Goal: Task Accomplishment & Management: Use online tool/utility

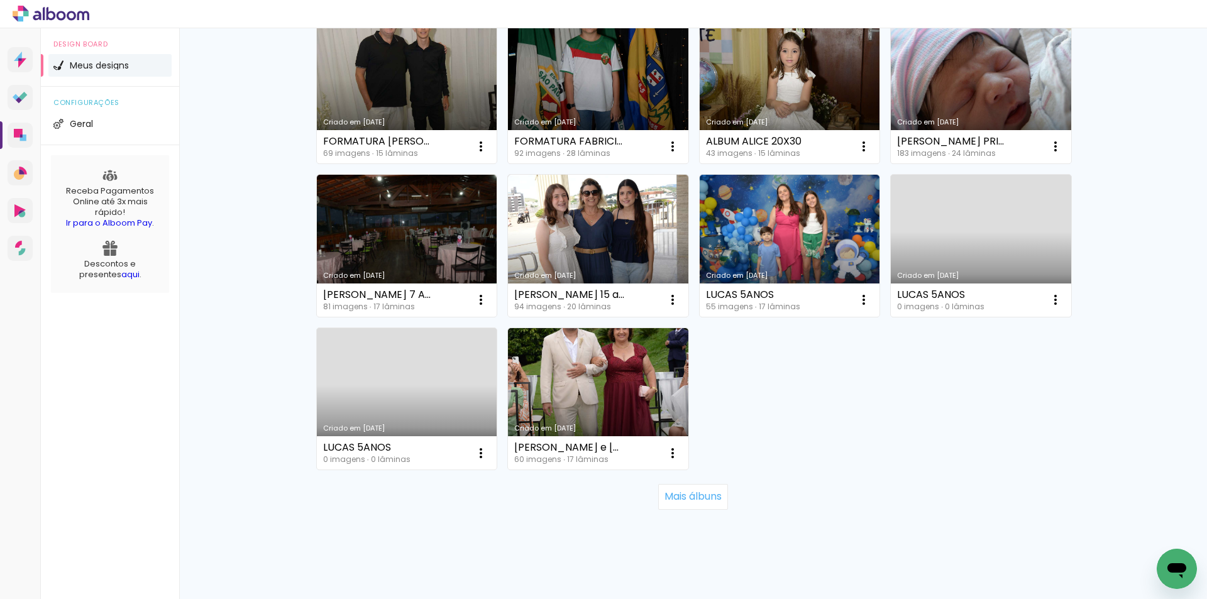
scroll to position [765, 0]
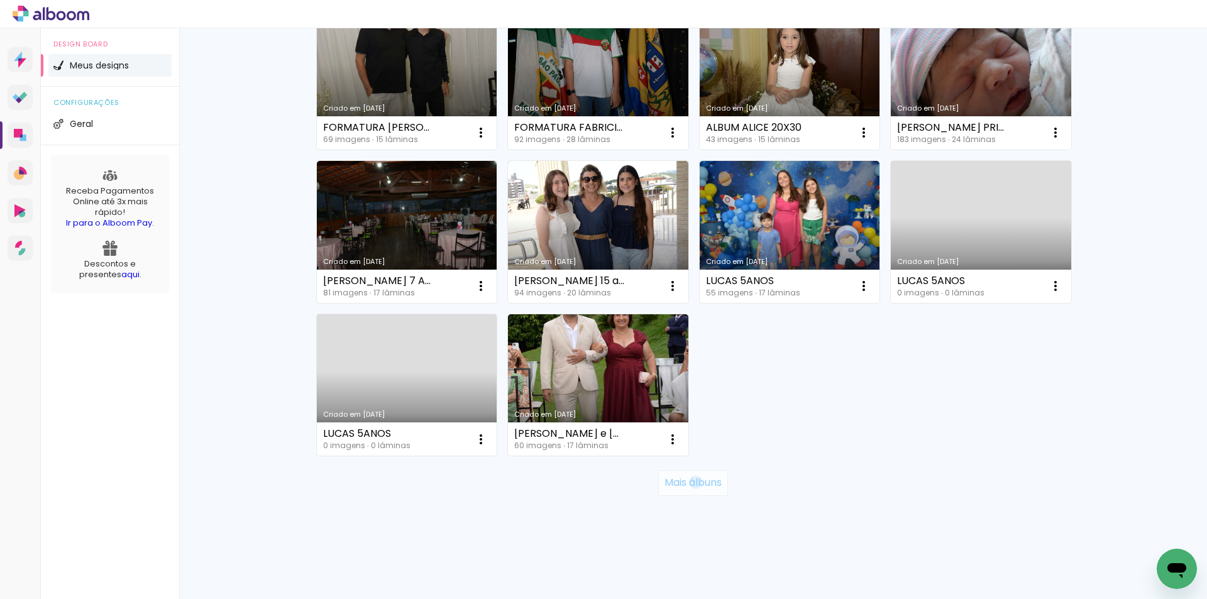
click at [0, 0] on slot "Mais álbuns" at bounding box center [0, 0] width 0 height 0
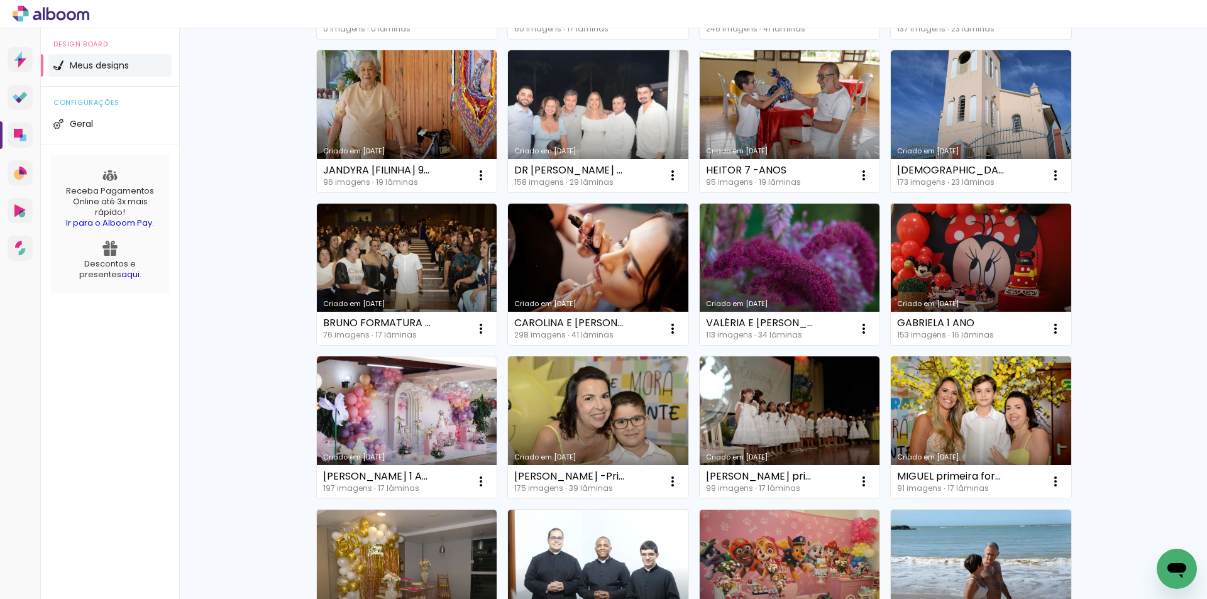
scroll to position [1174, 0]
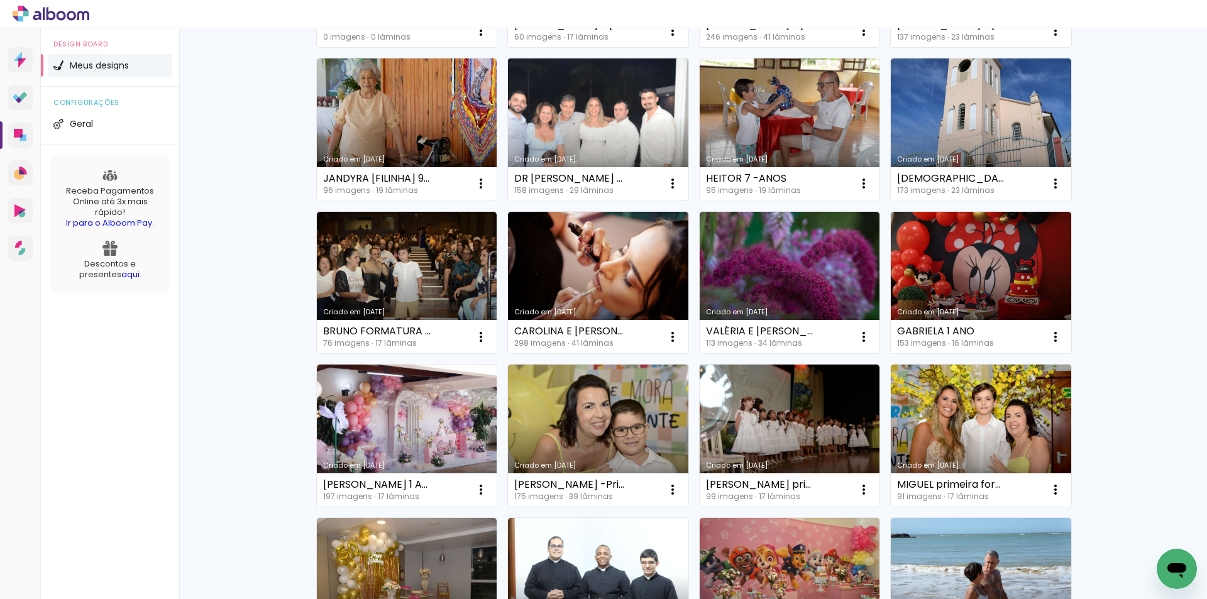
click at [639, 115] on link "Criado em [DATE]" at bounding box center [598, 129] width 180 height 142
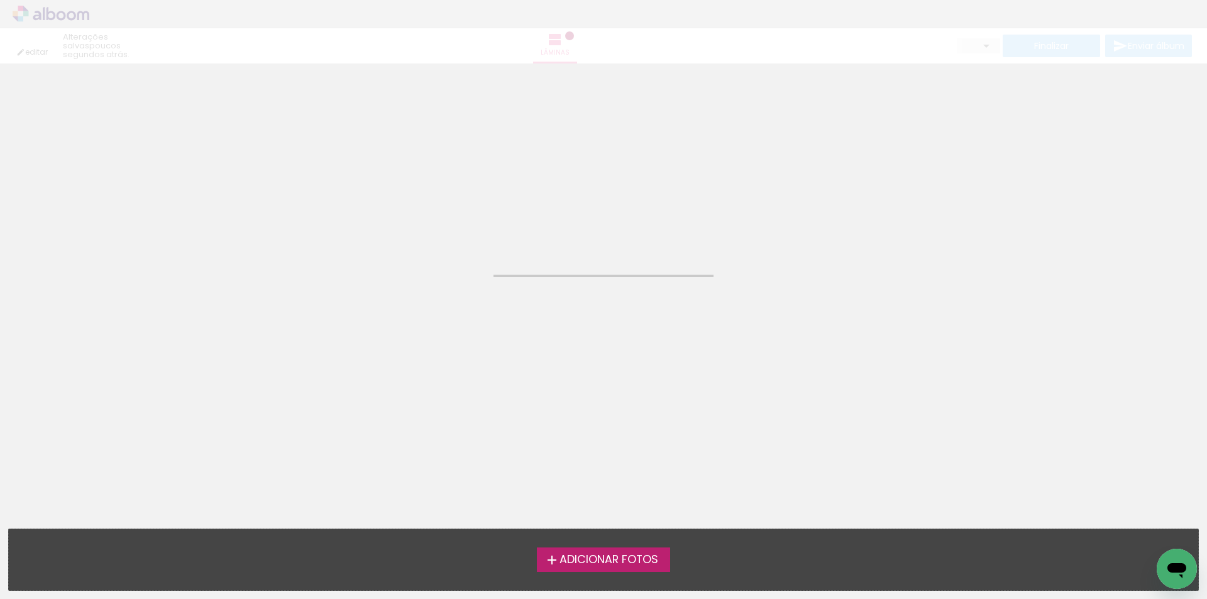
click at [639, 115] on neon-animatable "Confirmar Cancelar" at bounding box center [603, 127] width 1207 height 128
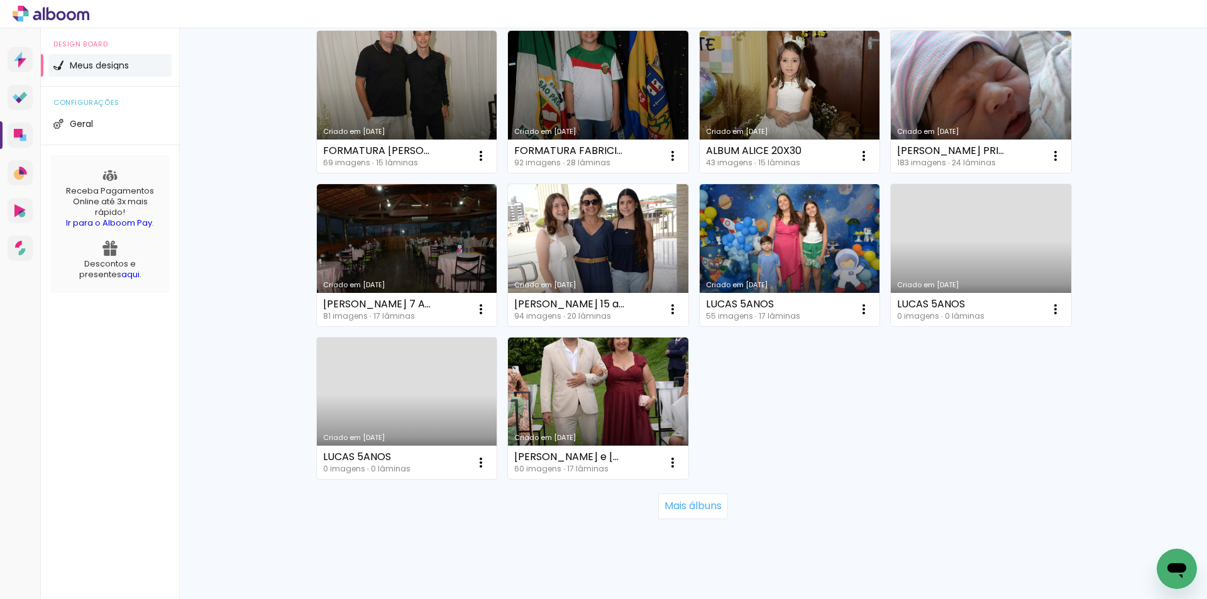
scroll to position [765, 0]
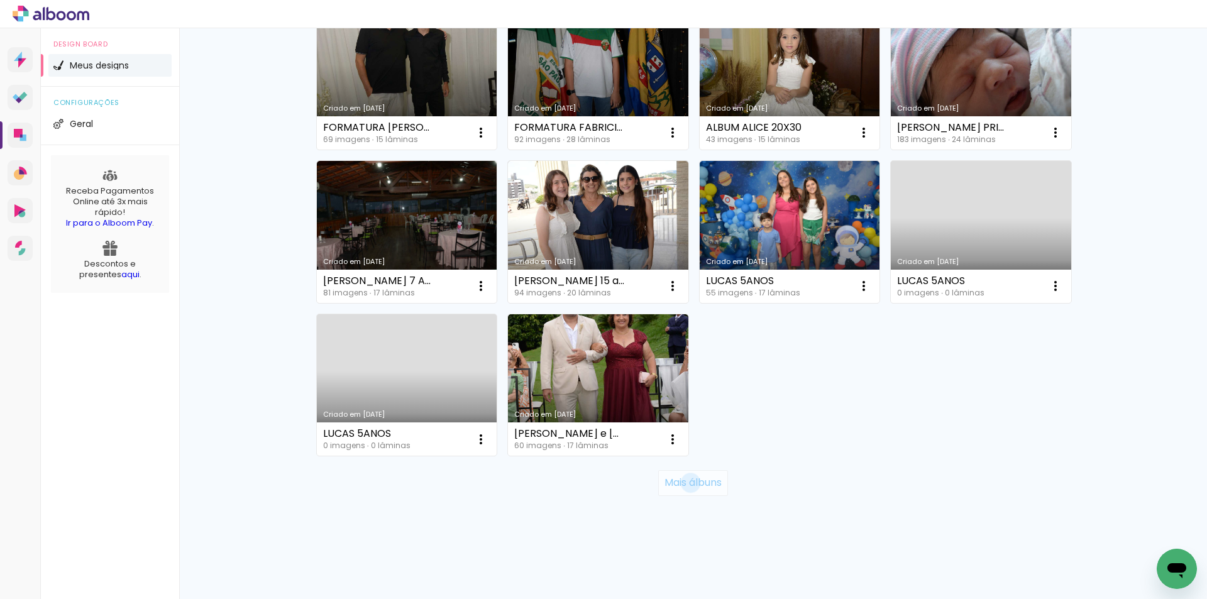
click at [0, 0] on slot "Mais álbuns" at bounding box center [0, 0] width 0 height 0
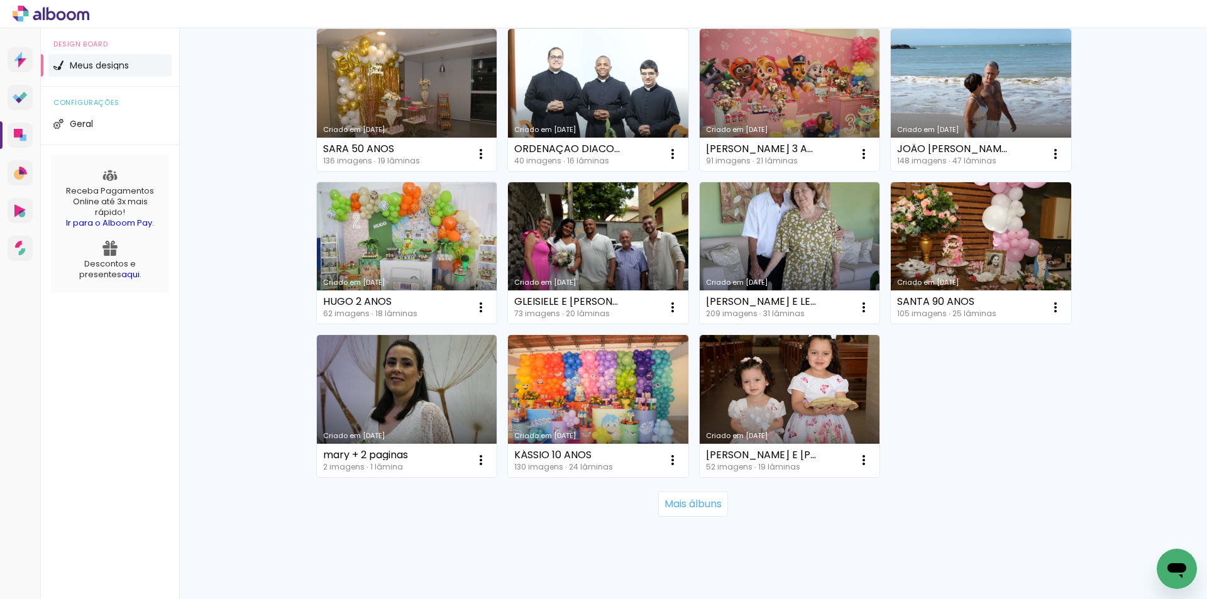
scroll to position [1683, 0]
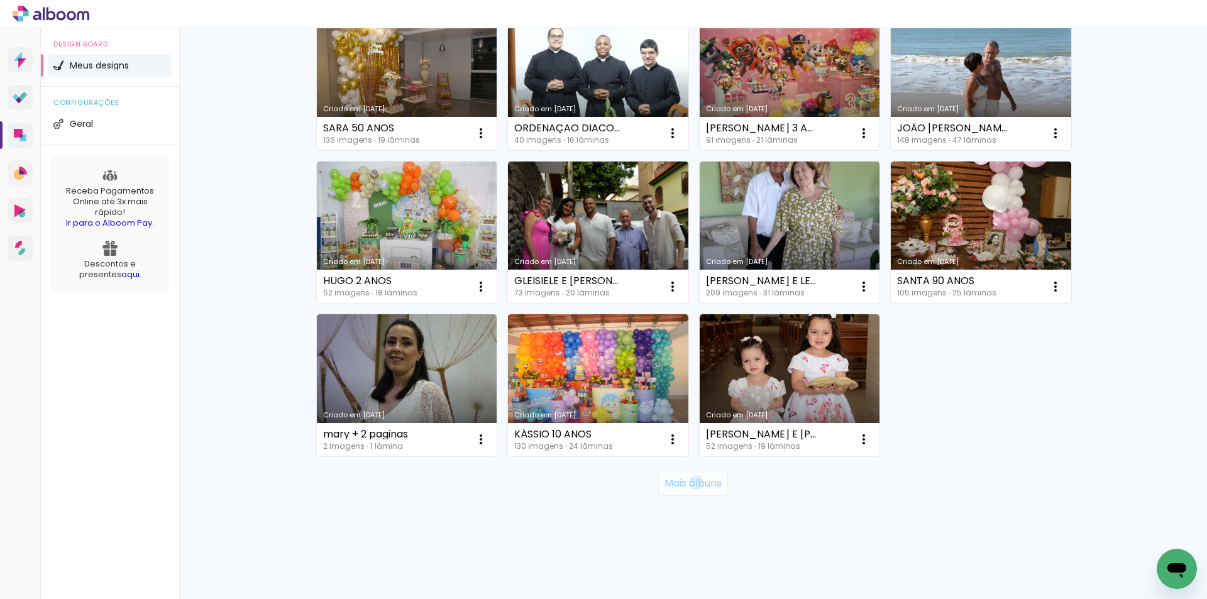
click at [0, 0] on slot "Mais álbuns" at bounding box center [0, 0] width 0 height 0
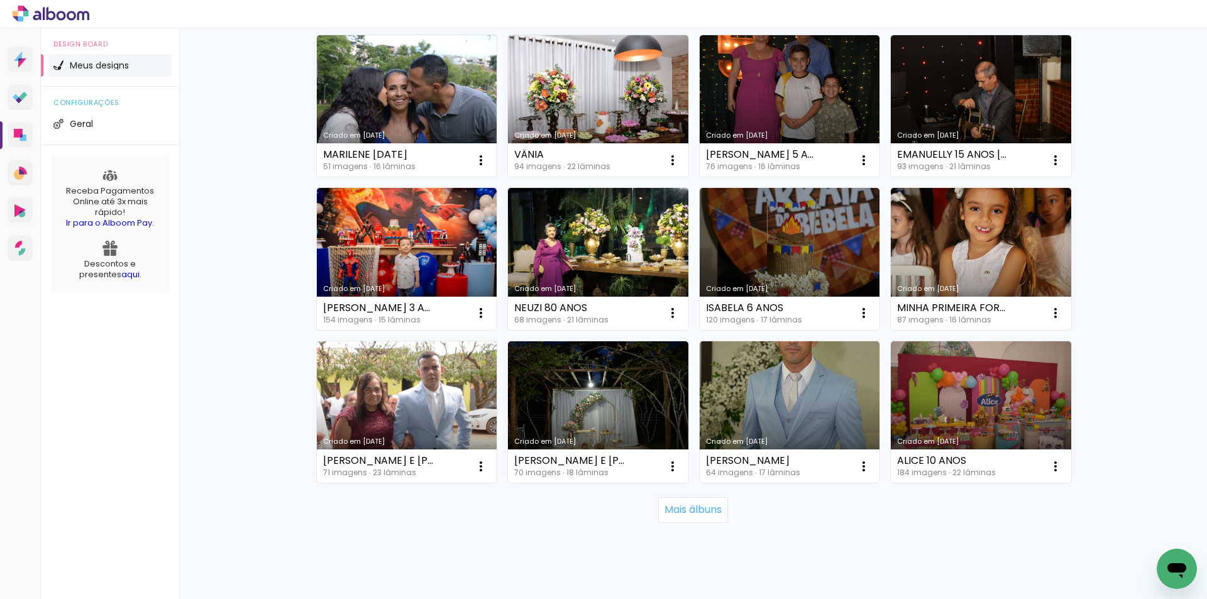
scroll to position [2602, 0]
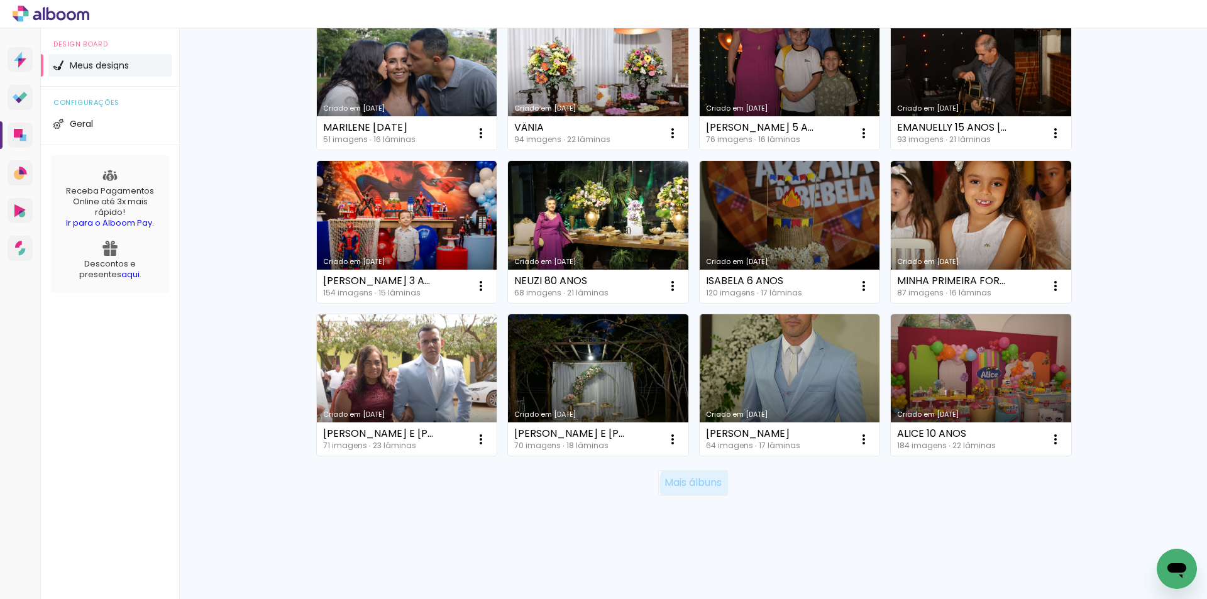
click at [0, 0] on slot "Mais álbuns" at bounding box center [0, 0] width 0 height 0
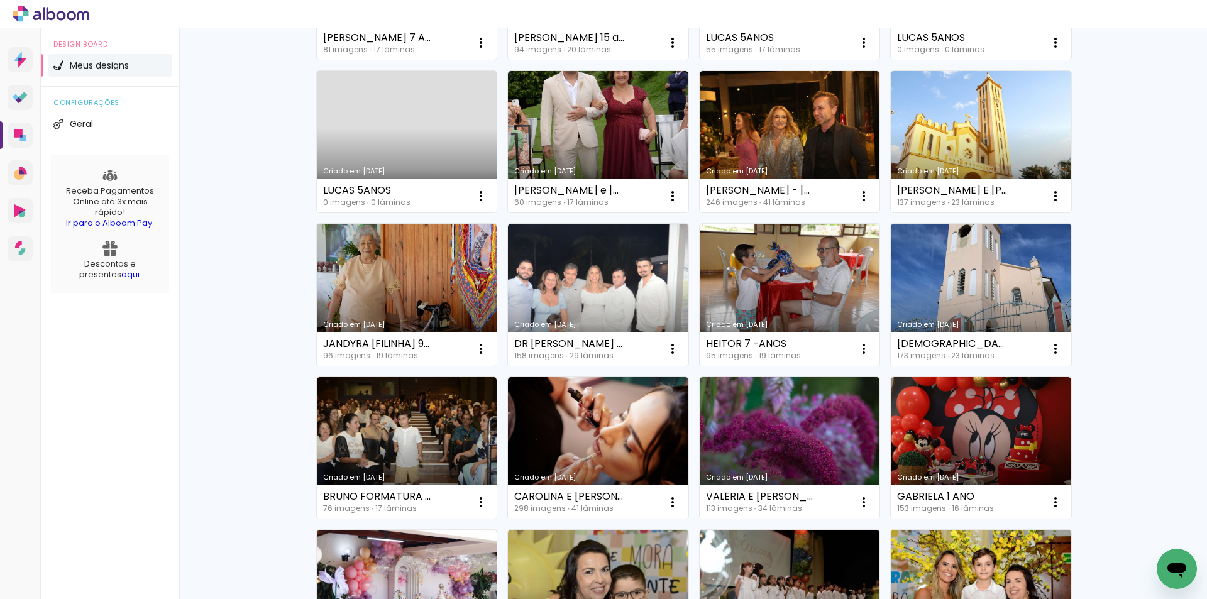
scroll to position [1018, 0]
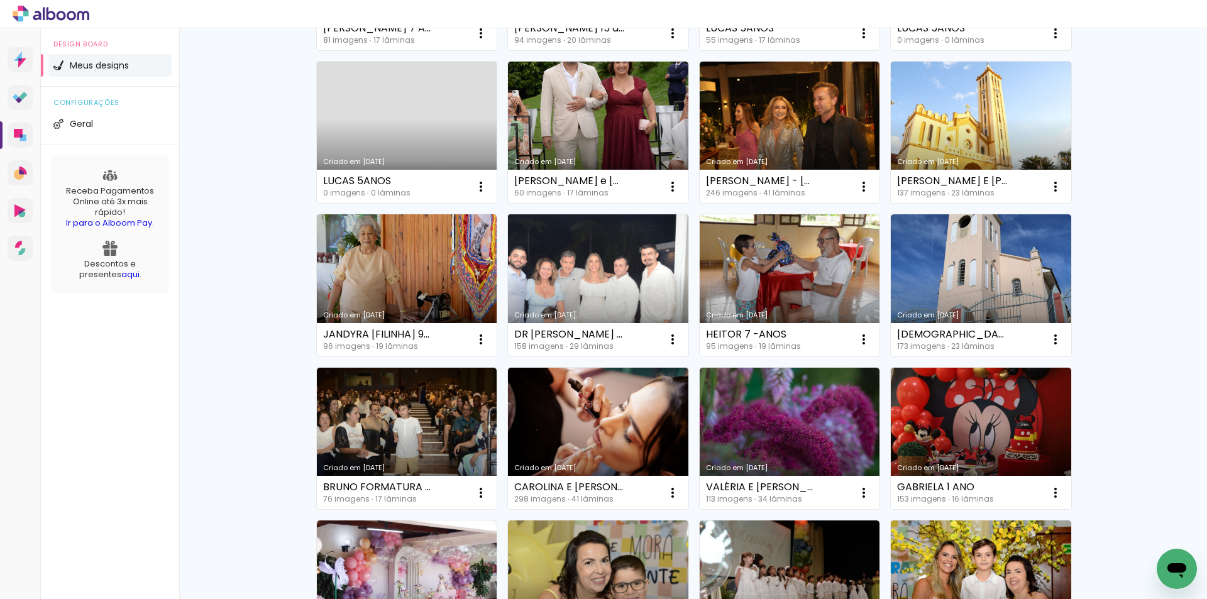
click at [615, 263] on link "Criado em [DATE]" at bounding box center [598, 285] width 180 height 142
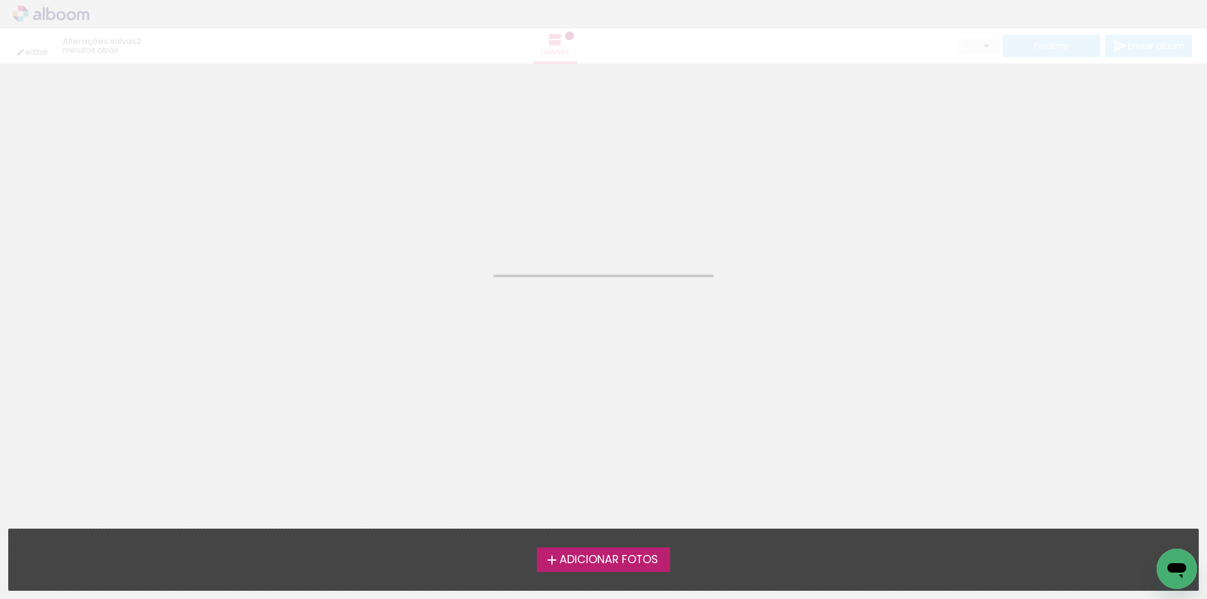
click at [615, 263] on neon-animated-pages "Confirmar Cancelar" at bounding box center [603, 330] width 1207 height 535
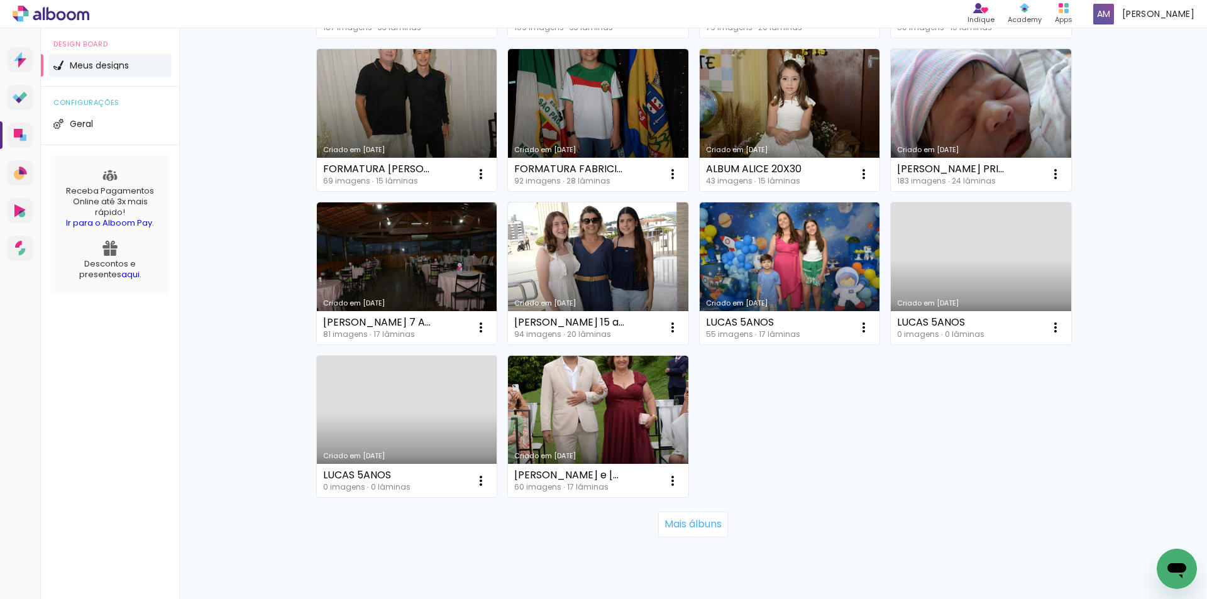
scroll to position [765, 0]
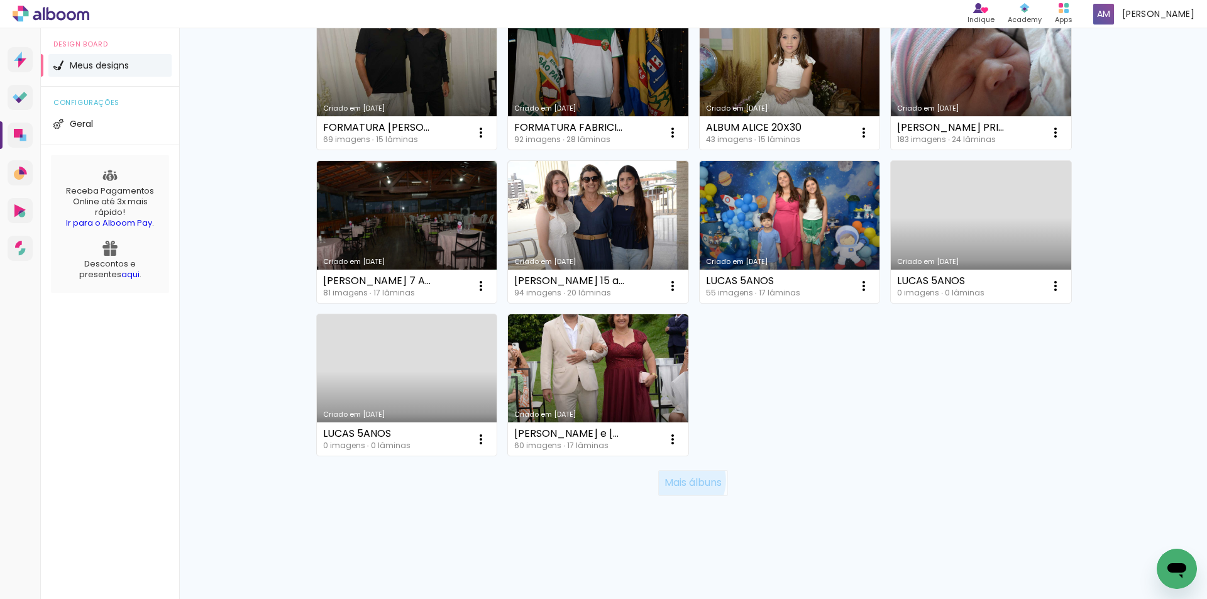
click at [0, 0] on slot "Mais álbuns" at bounding box center [0, 0] width 0 height 0
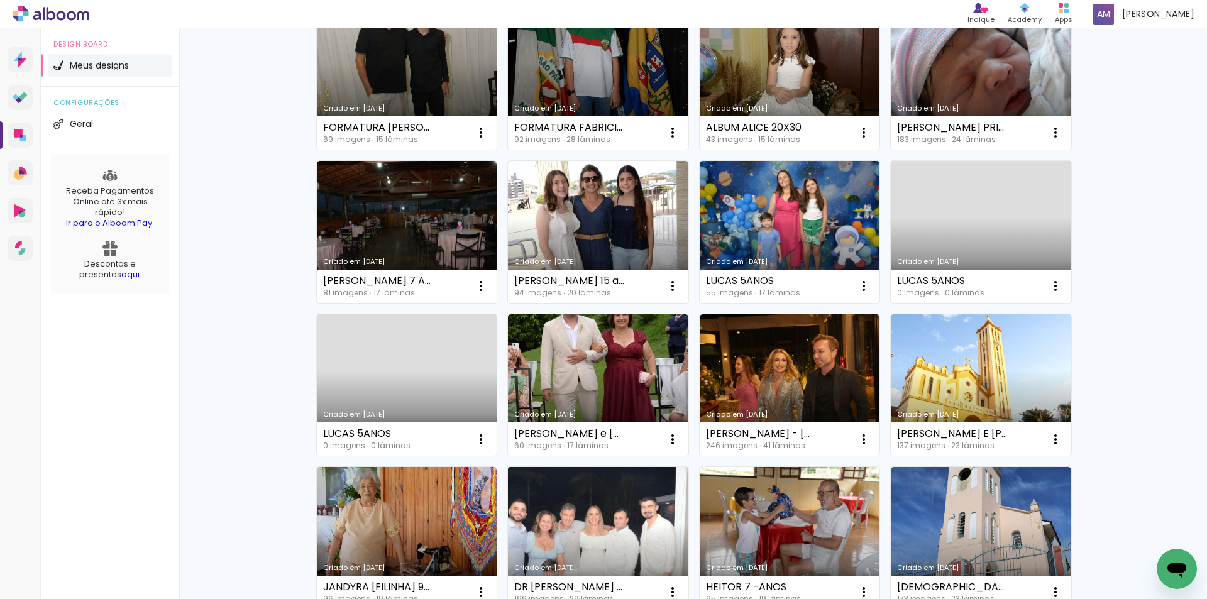
click at [601, 517] on link "Criado em [DATE]" at bounding box center [598, 538] width 180 height 142
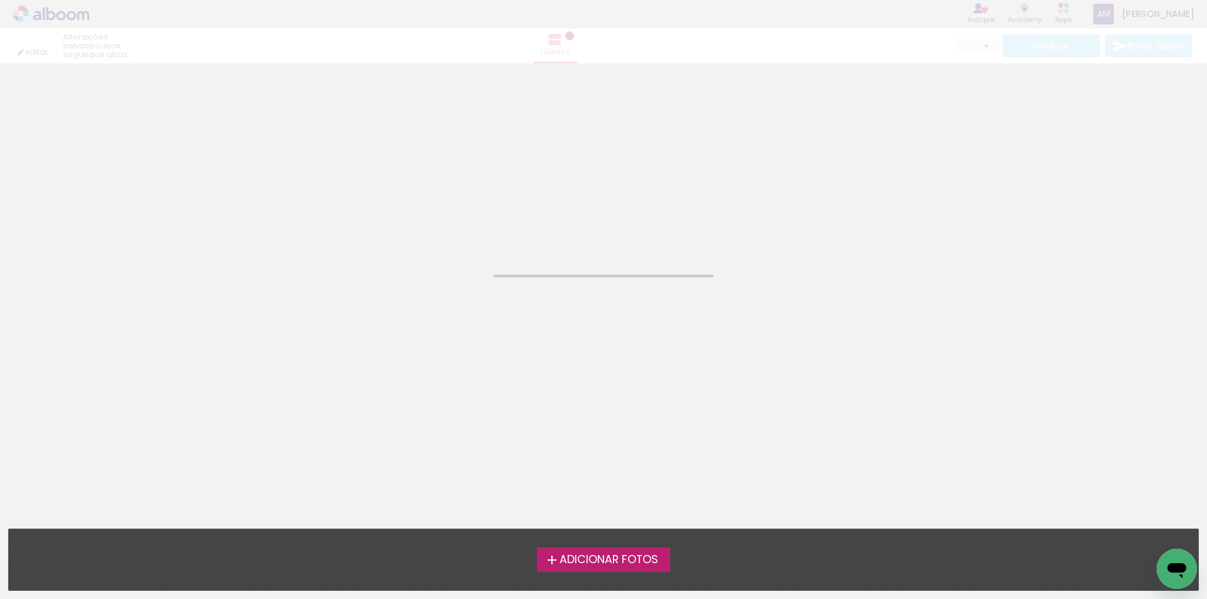
click at [601, 517] on neon-animated-pages "Confirmar Cancelar" at bounding box center [603, 330] width 1207 height 535
